Goal: Check status: Check status

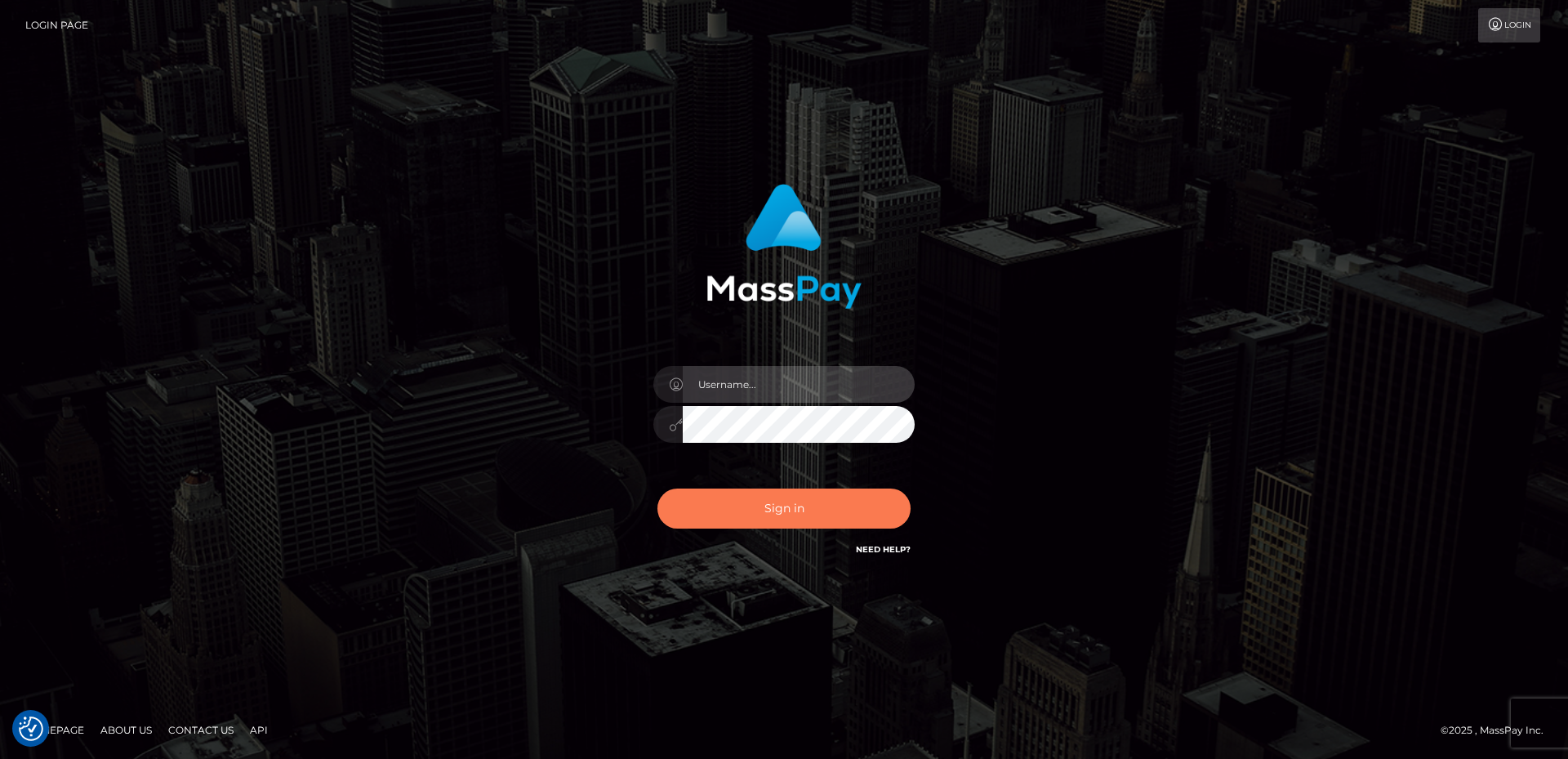
type input "Anthony.Spree"
click at [722, 510] on button "Sign in" at bounding box center [784, 508] width 253 height 40
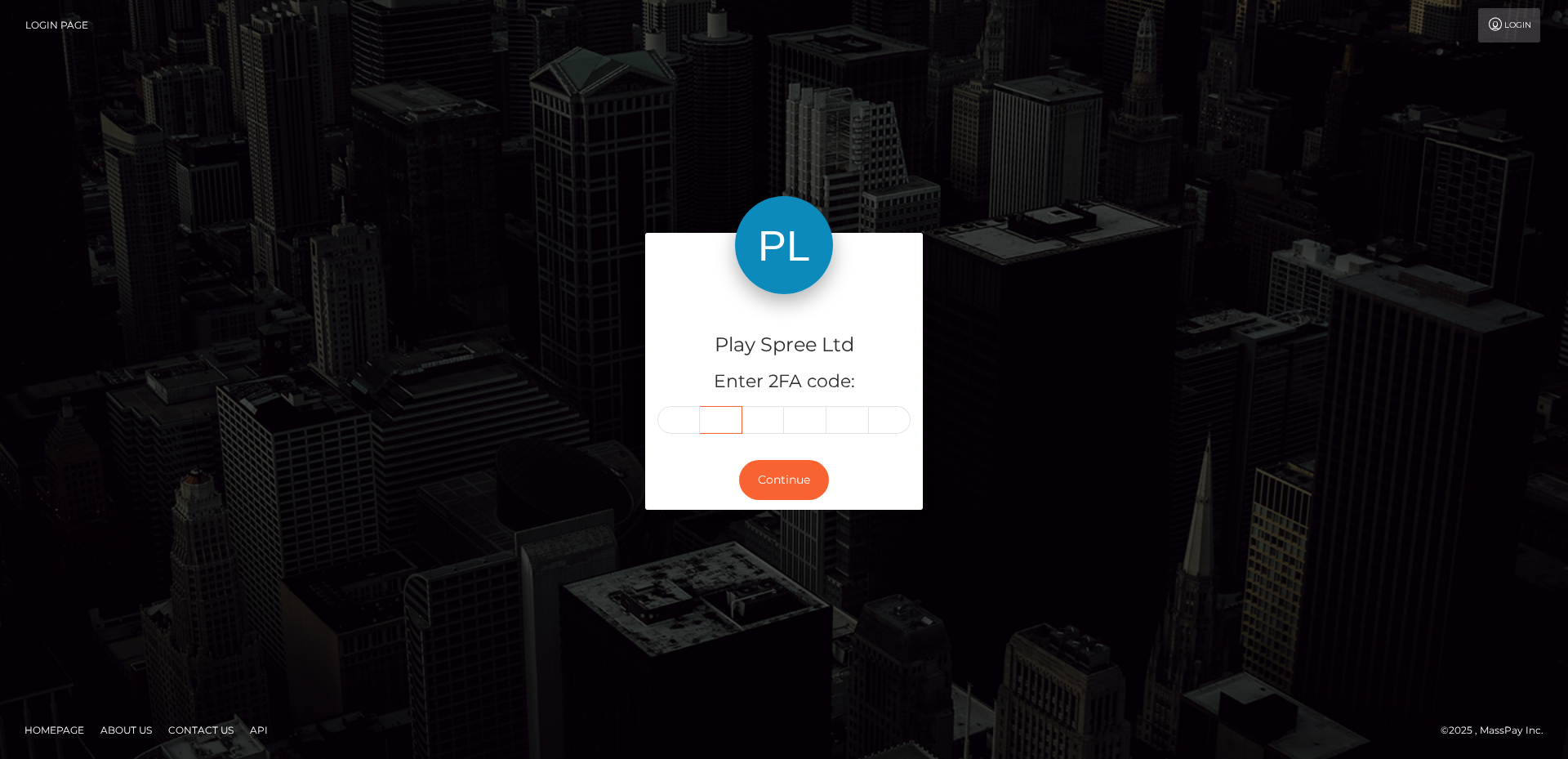
click at [703, 425] on input "text" at bounding box center [720, 420] width 42 height 28
drag, startPoint x: 677, startPoint y: 424, endPoint x: 689, endPoint y: 432, distance: 14.4
click at [676, 424] on input "text" at bounding box center [678, 420] width 42 height 28
type input "3"
type input "7"
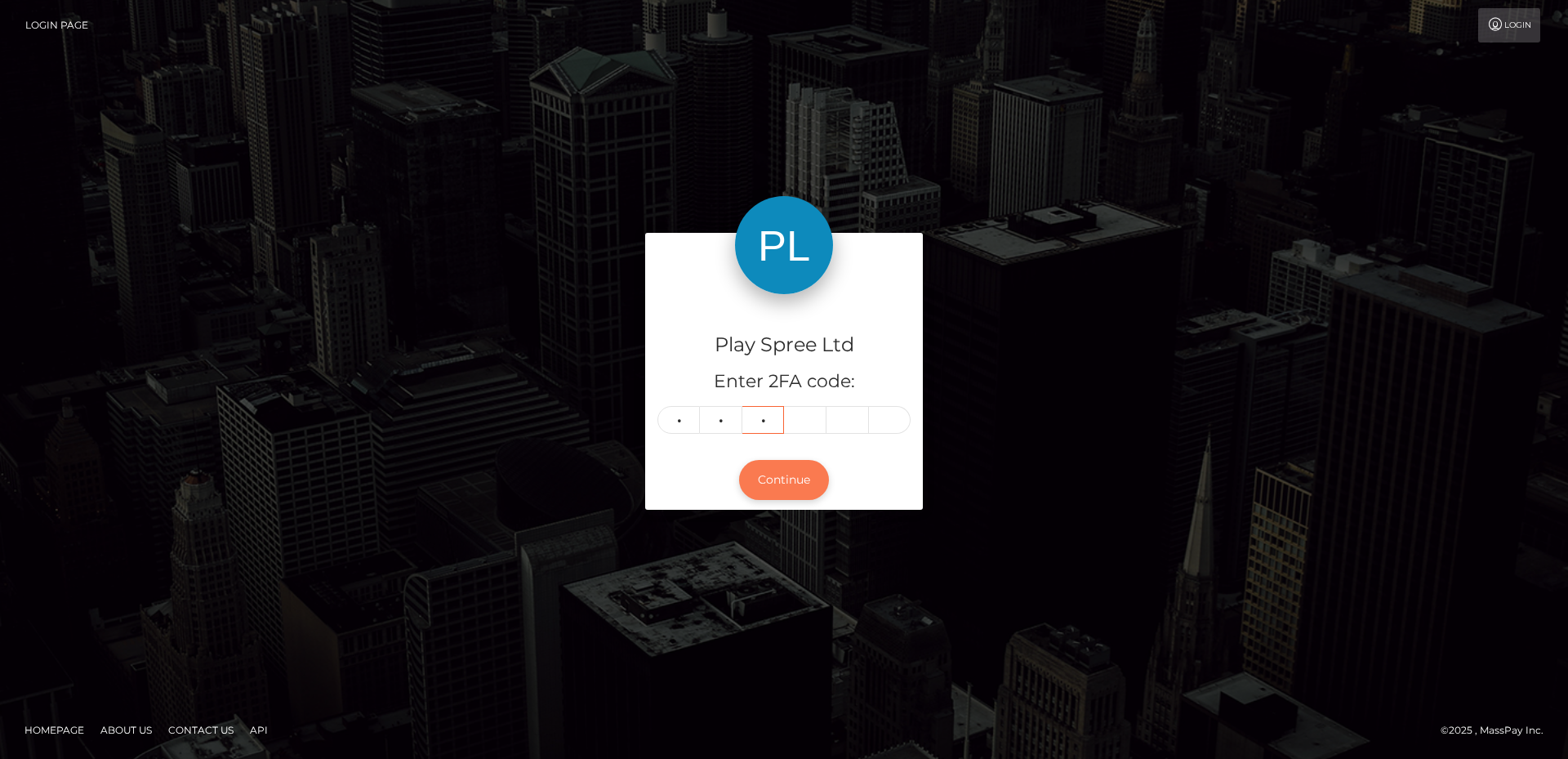
type input "6"
type input "2"
type input "6"
type input "0"
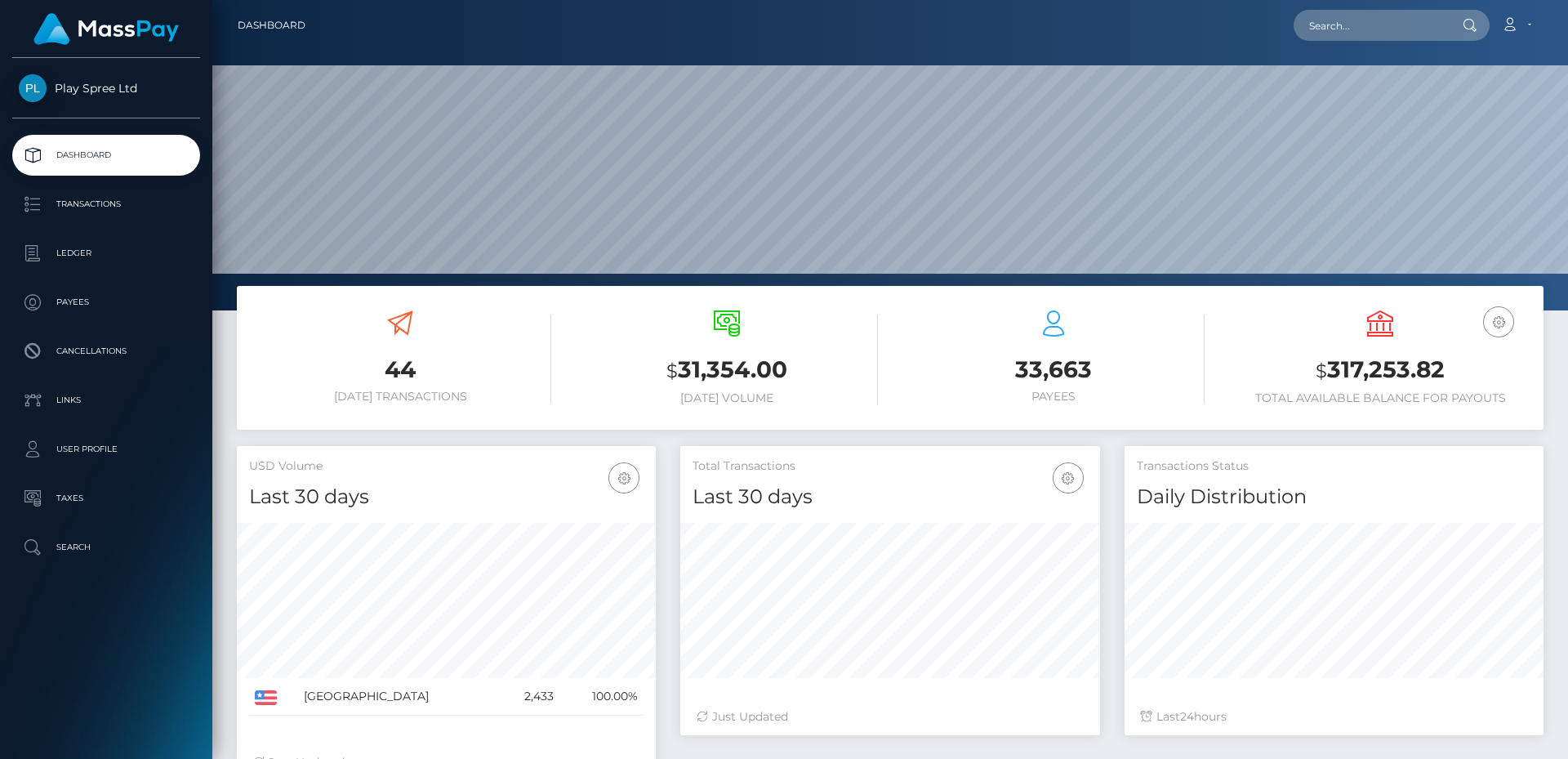
scroll to position [290, 419]
click at [1393, 377] on h3 "$ 317,253.82" at bounding box center [1380, 370] width 302 height 34
copy h3 "317,253.82"
